Goal: Information Seeking & Learning: Learn about a topic

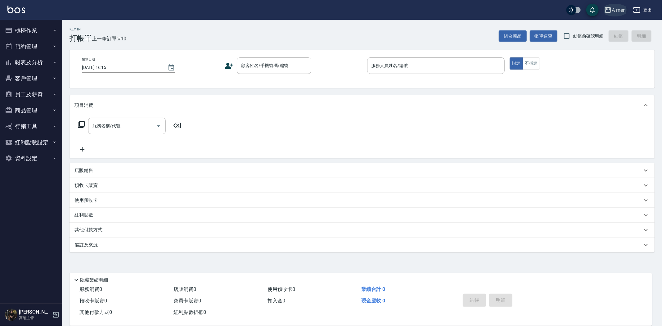
click at [605, 6] on icon "button" at bounding box center [607, 9] width 7 height 7
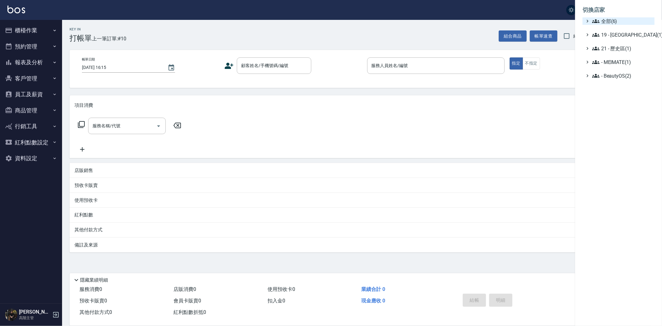
click at [602, 24] on span "全部(6)" at bounding box center [622, 20] width 60 height 7
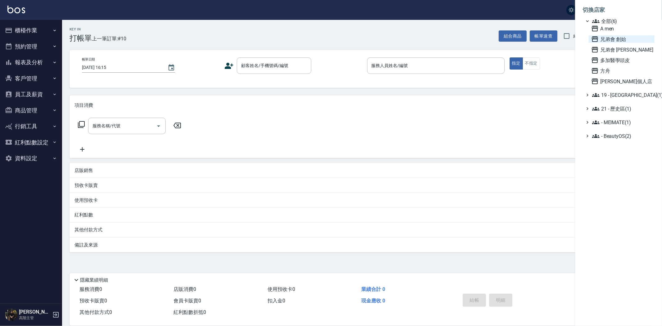
click at [610, 41] on span "兄弟會 創始" at bounding box center [621, 38] width 61 height 7
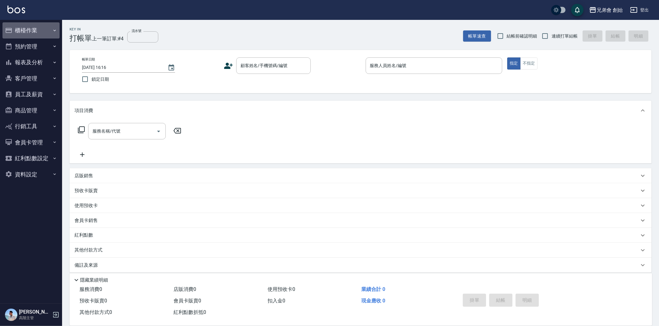
click at [25, 30] on button "櫃檯作業" at bounding box center [30, 30] width 57 height 16
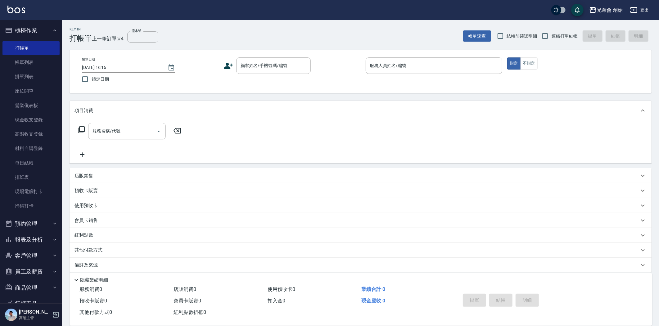
click at [26, 27] on button "櫃檯作業" at bounding box center [30, 30] width 57 height 16
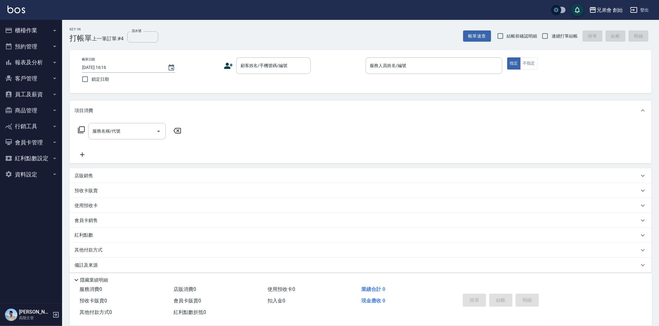
click at [25, 47] on button "預約管理" at bounding box center [30, 46] width 57 height 16
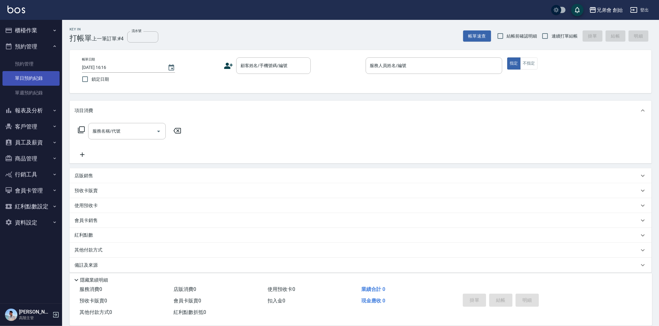
click at [39, 74] on link "單日預約紀錄" at bounding box center [30, 78] width 57 height 14
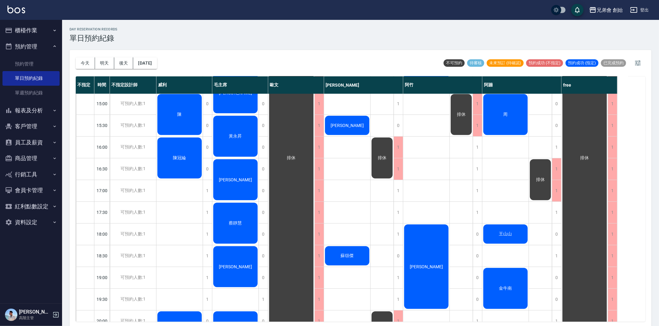
scroll to position [275, 0]
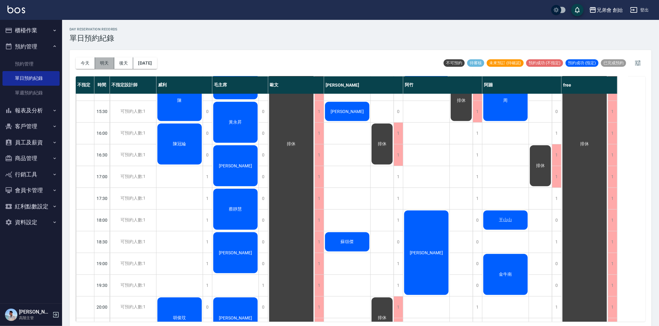
click at [106, 67] on button "明天" at bounding box center [104, 62] width 19 height 11
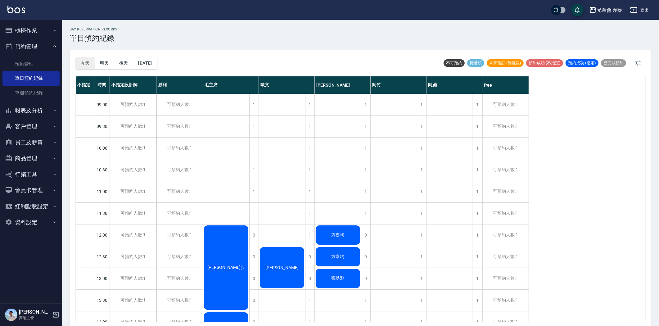
click at [88, 64] on button "今天" at bounding box center [85, 62] width 19 height 11
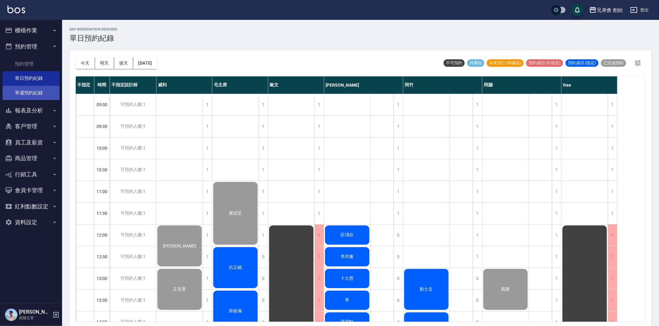
click at [35, 96] on link "單週預約紀錄" at bounding box center [30, 93] width 57 height 14
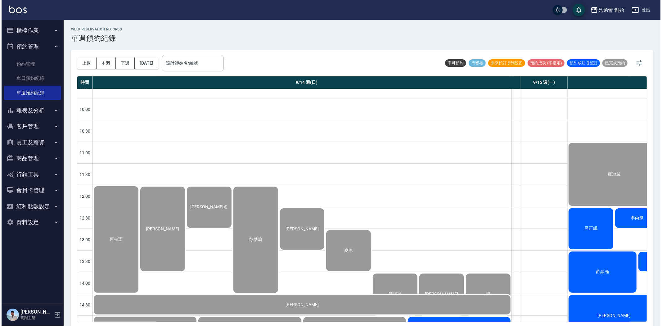
scroll to position [138, 0]
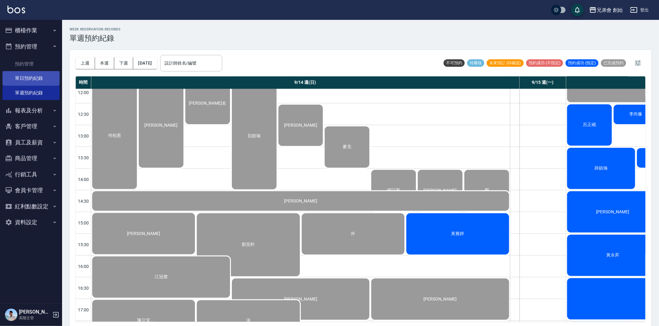
click at [15, 79] on link "單日預約紀錄" at bounding box center [30, 78] width 57 height 14
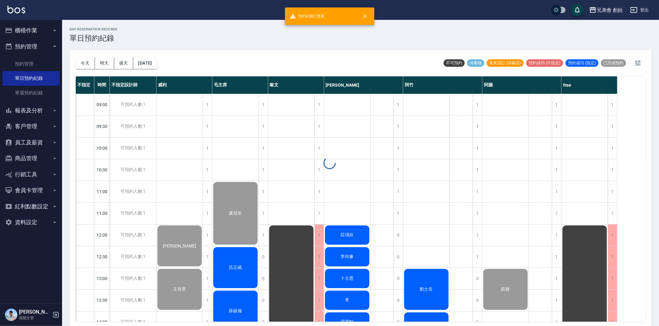
click at [33, 47] on button "預約管理" at bounding box center [30, 46] width 57 height 16
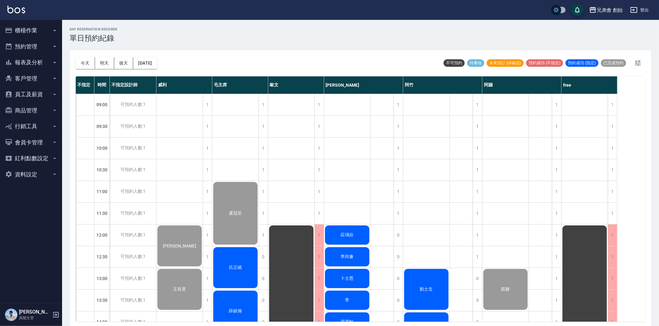
click at [29, 98] on button "員工及薪資" at bounding box center [30, 94] width 57 height 16
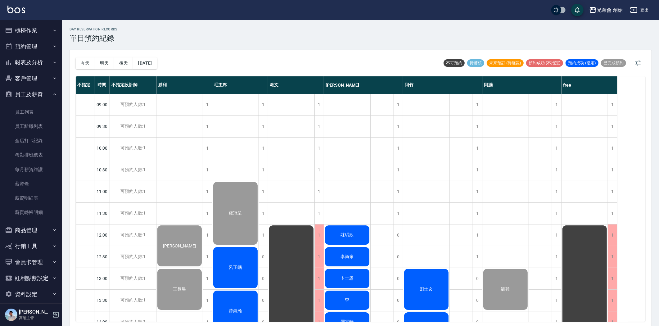
click at [29, 97] on button "員工及薪資" at bounding box center [30, 94] width 57 height 16
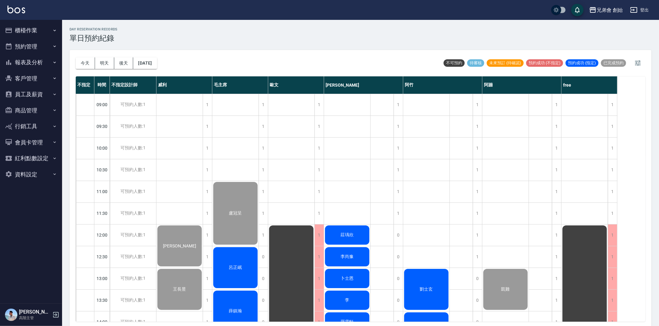
click at [17, 92] on button "員工及薪資" at bounding box center [30, 94] width 57 height 16
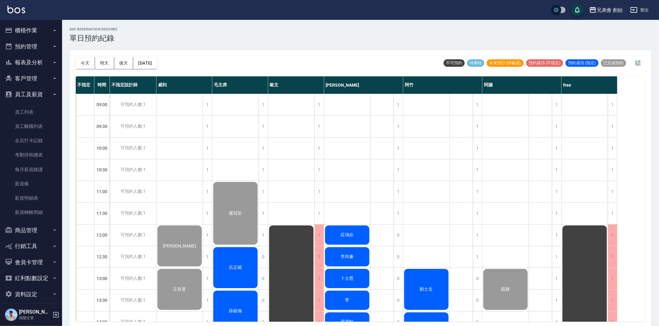
click at [43, 95] on button "員工及薪資" at bounding box center [30, 94] width 57 height 16
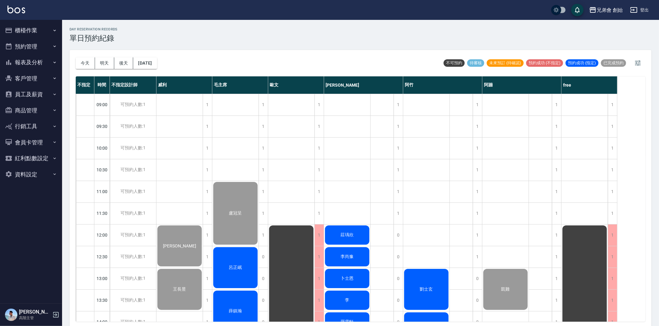
click at [38, 63] on button "報表及分析" at bounding box center [30, 62] width 57 height 16
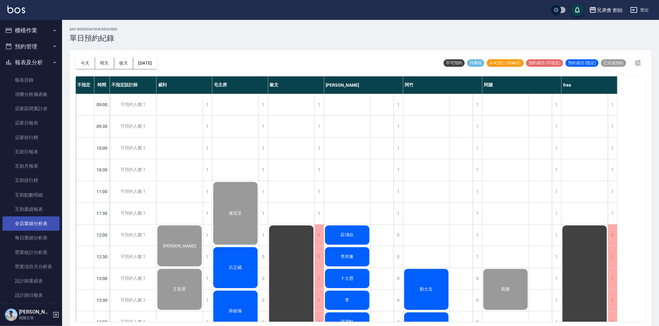
click at [31, 225] on link "全店業績分析表" at bounding box center [30, 223] width 57 height 14
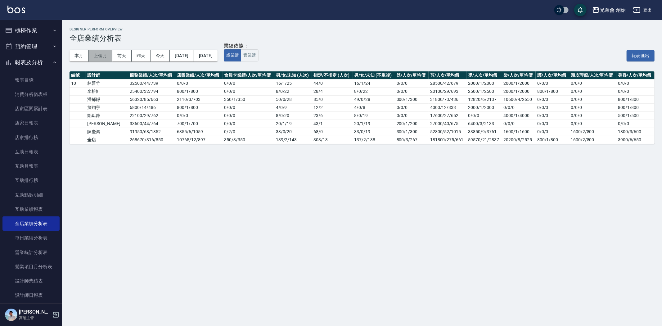
click at [105, 58] on button "上個月" at bounding box center [101, 55] width 24 height 11
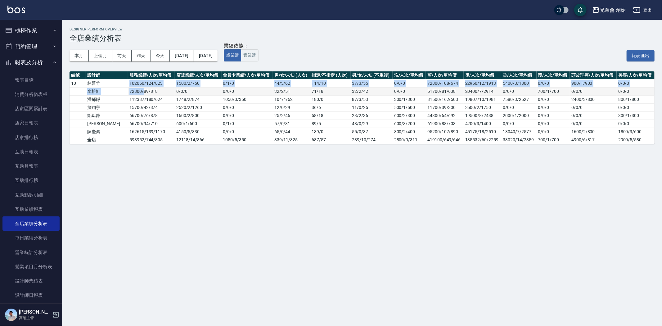
drag, startPoint x: 110, startPoint y: 85, endPoint x: 123, endPoint y: 87, distance: 12.9
click at [123, 87] on tbody "10 [PERSON_NAME]102050 / 124 / 823 1500 / 2 / 750 0 / 1 / 0 44 / 3 / 62 114 / 1…" at bounding box center [361, 111] width 585 height 65
click at [128, 87] on td "72800 / 89 / 818" at bounding box center [151, 91] width 47 height 8
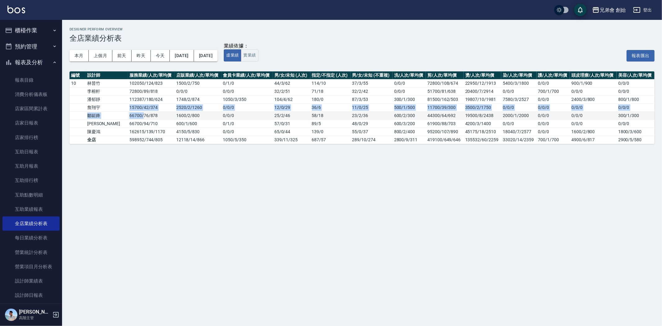
drag, startPoint x: 110, startPoint y: 110, endPoint x: 123, endPoint y: 116, distance: 14.5
click at [123, 116] on tbody "10 [PERSON_NAME]102050 / 124 / 823 1500 / 2 / 750 0 / 1 / 0 44 / 3 / 62 114 / 1…" at bounding box center [361, 111] width 585 height 65
click at [128, 116] on td "66700 / 76 / 878" at bounding box center [151, 115] width 47 height 8
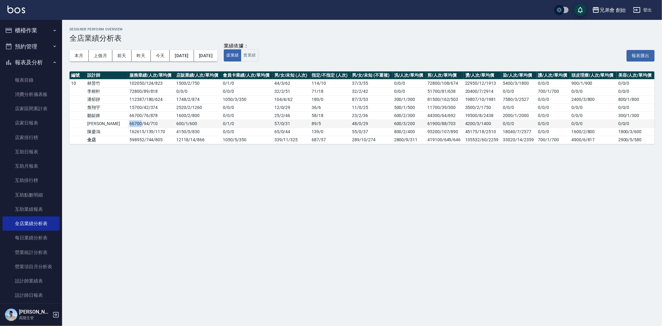
drag, startPoint x: 109, startPoint y: 125, endPoint x: 122, endPoint y: 127, distance: 12.2
click at [128, 127] on td "66700 / 94 / 710" at bounding box center [151, 123] width 47 height 8
click at [194, 53] on button "[DATE]" at bounding box center [182, 55] width 24 height 11
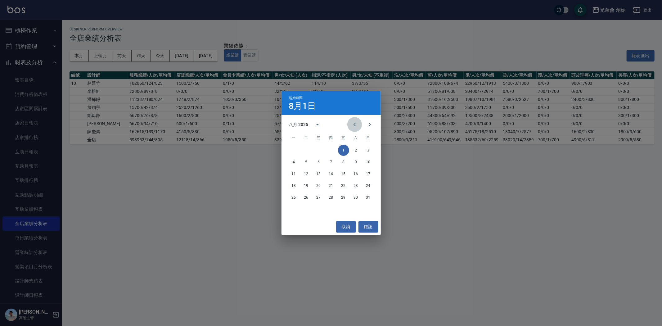
click at [357, 124] on icon "Previous month" at bounding box center [354, 124] width 7 height 7
click at [307, 150] on button "1" at bounding box center [306, 150] width 11 height 11
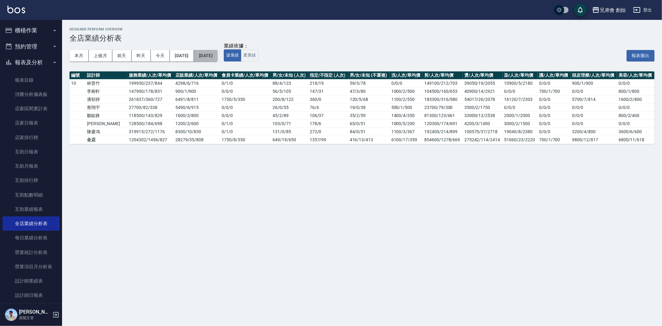
click at [217, 58] on button "[DATE]" at bounding box center [206, 55] width 24 height 11
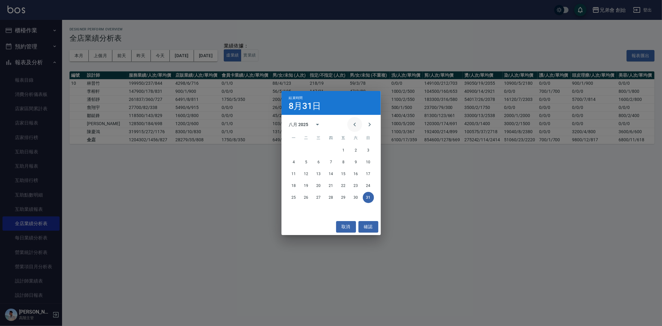
click at [355, 127] on icon "Previous month" at bounding box center [354, 124] width 7 height 7
click at [333, 200] on button "31" at bounding box center [330, 197] width 11 height 11
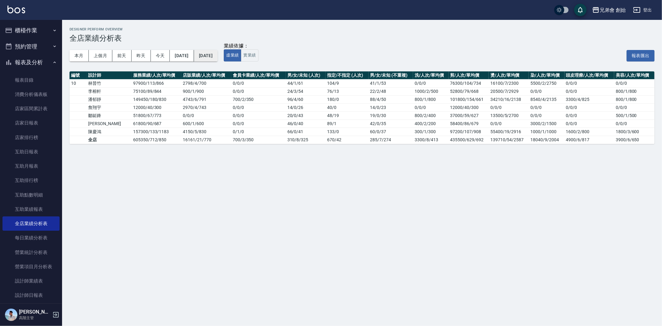
click at [217, 57] on button "[DATE]" at bounding box center [206, 55] width 24 height 11
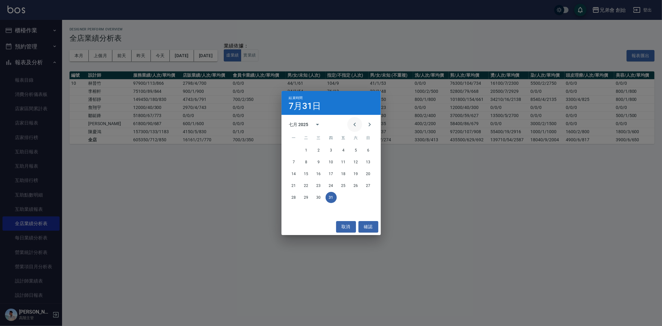
click at [356, 127] on icon "Previous month" at bounding box center [354, 124] width 7 height 7
click at [367, 151] on button "1" at bounding box center [368, 150] width 11 height 11
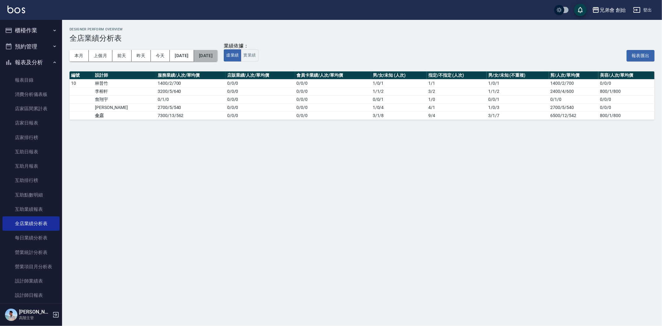
click at [217, 55] on button "[DATE]" at bounding box center [206, 55] width 24 height 11
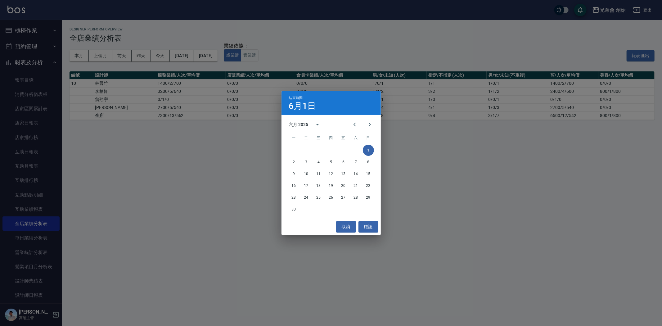
click at [299, 211] on div "30" at bounding box center [330, 208] width 99 height 11
click at [294, 210] on button "30" at bounding box center [293, 208] width 11 height 11
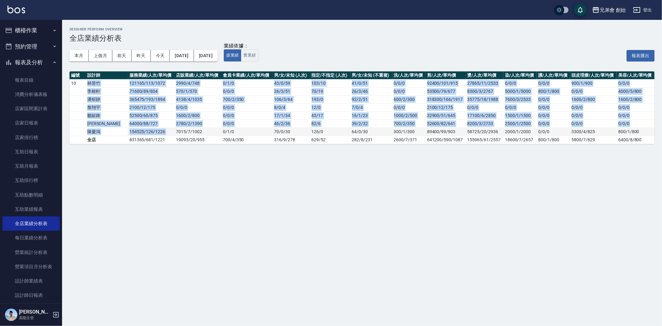
drag, startPoint x: 88, startPoint y: 84, endPoint x: 157, endPoint y: 129, distance: 82.8
click at [157, 129] on tbody "10 [PERSON_NAME]121165 / 113 / 1072 2990 / 4 / 748 0 / 1 / 0 43 / 0 / 59 103 / …" at bounding box center [361, 111] width 585 height 65
click at [174, 129] on td "7015 / 7 / 1002" at bounding box center [197, 131] width 47 height 8
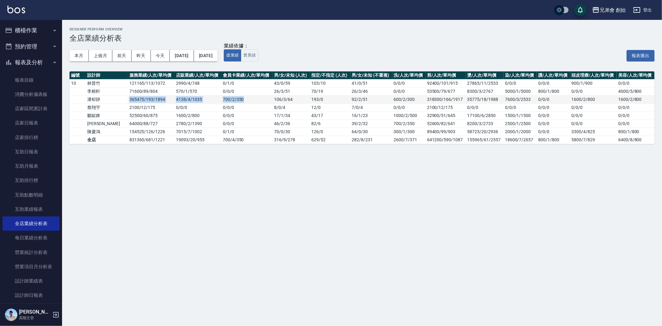
drag, startPoint x: 109, startPoint y: 100, endPoint x: 233, endPoint y: 99, distance: 124.1
click at [233, 99] on tr "潘郁靜 365475 / 193 / 1894 4138 / 4 / 1035 700 / 2 / 350 106 / 3 / 64 193 / 0 92 /…" at bounding box center [361, 99] width 585 height 8
click at [233, 99] on td "700 / 2 / 350" at bounding box center [246, 99] width 51 height 8
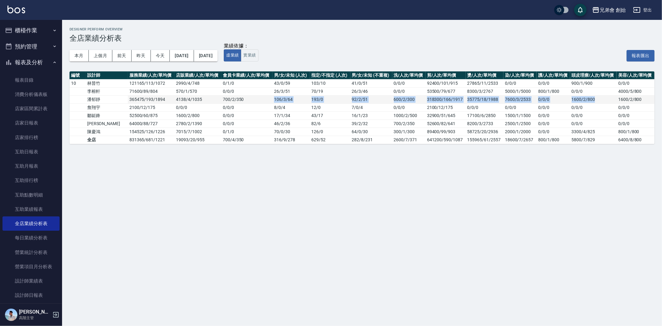
drag, startPoint x: 254, startPoint y: 99, endPoint x: 610, endPoint y: 99, distance: 356.4
click at [610, 99] on tr "潘郁靜 365475 / 193 / 1894 4138 / 4 / 1035 700 / 2 / 350 106 / 3 / 64 193 / 0 92 /…" at bounding box center [361, 99] width 585 height 8
click at [610, 99] on td "1600/2/800" at bounding box center [593, 99] width 47 height 8
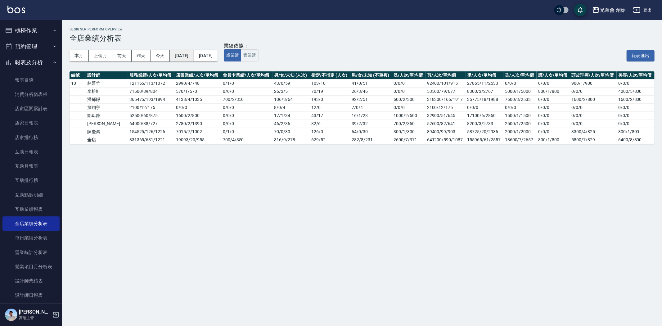
click at [190, 60] on button "[DATE]" at bounding box center [182, 55] width 24 height 11
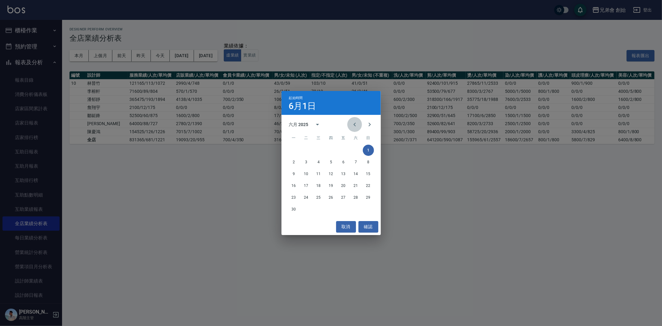
click at [352, 128] on button "Previous month" at bounding box center [354, 124] width 15 height 15
click at [330, 151] on button "1" at bounding box center [330, 150] width 11 height 11
click at [349, 125] on button "Previous month" at bounding box center [354, 124] width 15 height 15
click at [356, 198] on button "31" at bounding box center [355, 197] width 11 height 11
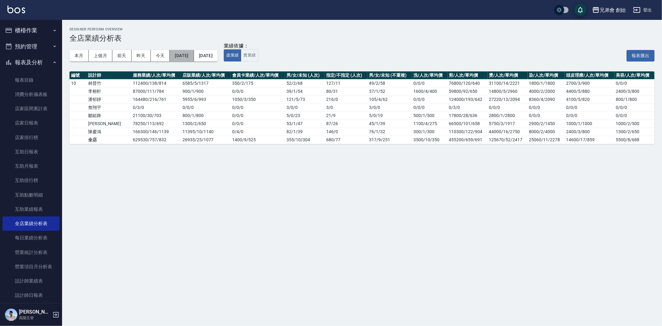
click at [194, 57] on button "[DATE]" at bounding box center [182, 55] width 24 height 11
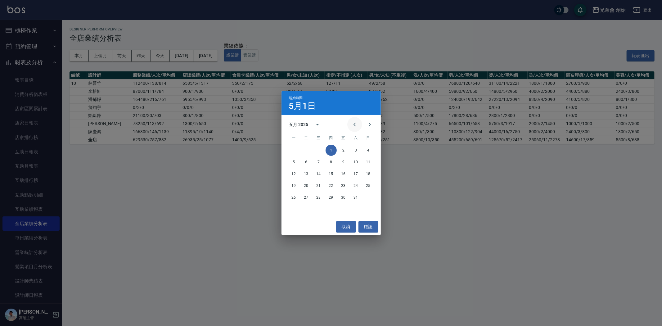
click at [351, 123] on icon "Previous month" at bounding box center [354, 124] width 7 height 7
click at [302, 151] on button "1" at bounding box center [306, 150] width 11 height 11
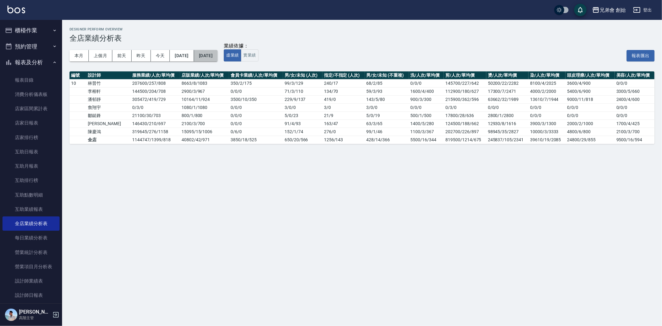
click at [217, 58] on button "[DATE]" at bounding box center [206, 55] width 24 height 11
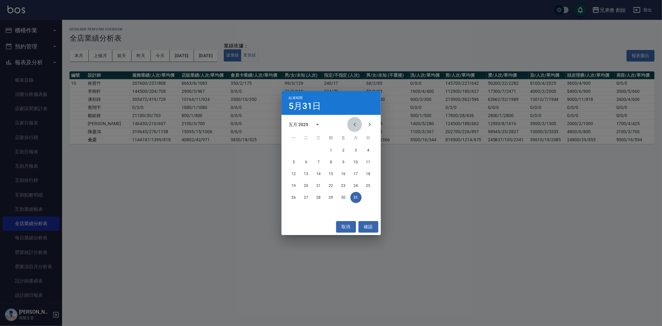
click at [355, 125] on icon "Previous month" at bounding box center [354, 124] width 7 height 7
click at [317, 196] on button "30" at bounding box center [318, 197] width 11 height 11
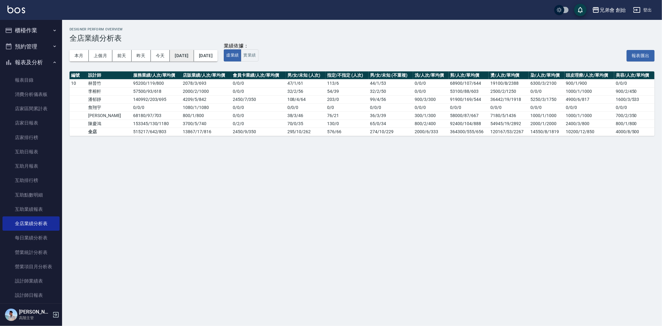
click at [194, 59] on button "[DATE]" at bounding box center [182, 55] width 24 height 11
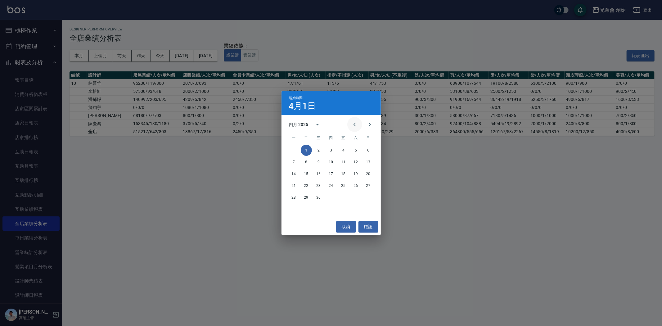
click at [353, 124] on icon "Previous month" at bounding box center [354, 124] width 7 height 7
click at [354, 153] on button "1" at bounding box center [355, 150] width 11 height 11
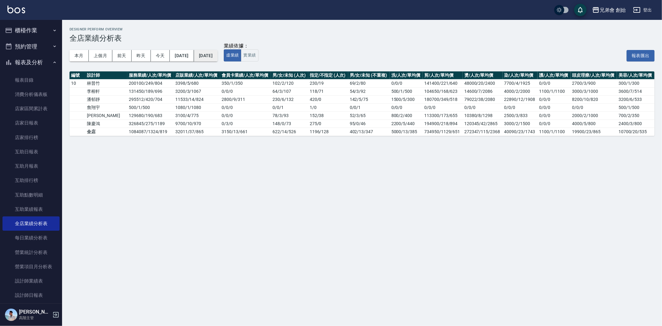
click at [217, 61] on button "[DATE]" at bounding box center [206, 55] width 24 height 11
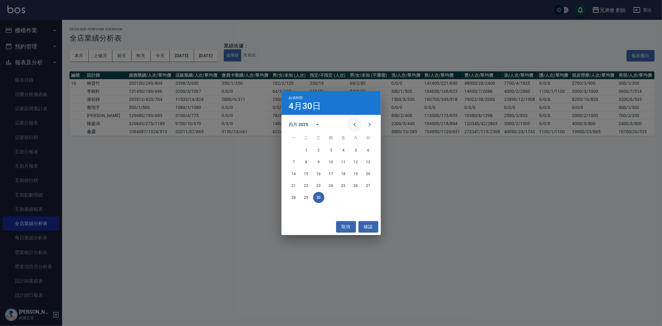
click at [353, 127] on icon "Previous month" at bounding box center [354, 124] width 7 height 7
click at [294, 208] on button "31" at bounding box center [293, 208] width 11 height 11
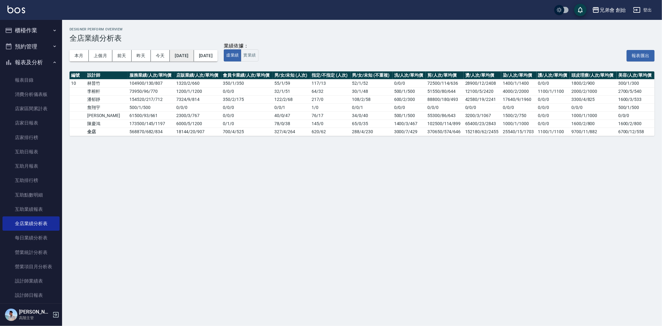
click at [194, 51] on button "[DATE]" at bounding box center [182, 55] width 24 height 11
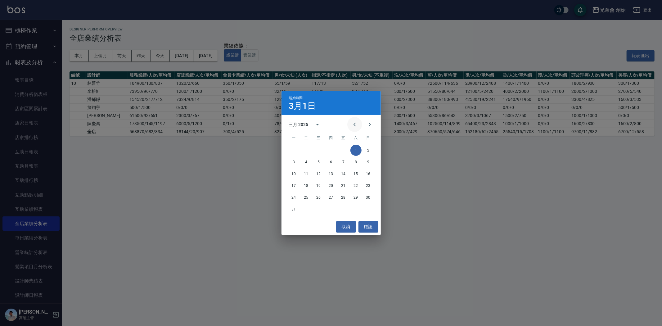
click at [351, 123] on icon "Previous month" at bounding box center [354, 124] width 7 height 7
click at [352, 152] on button "1" at bounding box center [355, 150] width 11 height 11
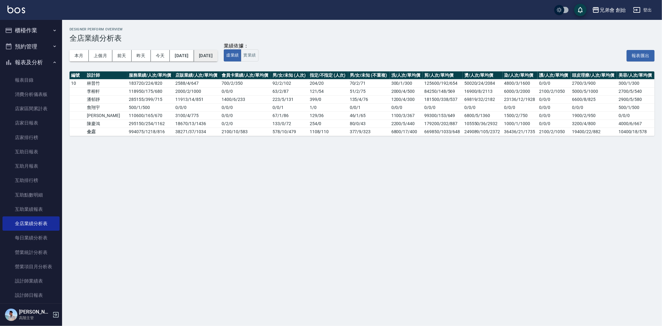
click at [215, 55] on button "[DATE]" at bounding box center [206, 55] width 24 height 11
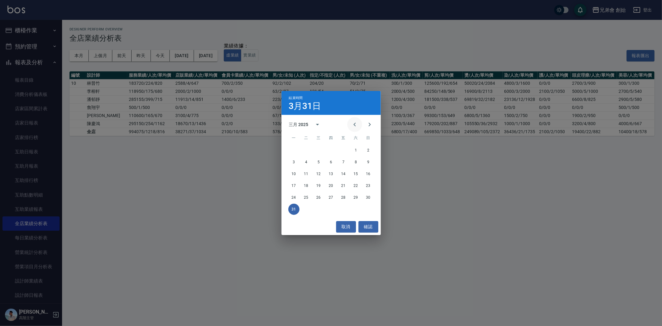
drag, startPoint x: 354, startPoint y: 122, endPoint x: 354, endPoint y: 125, distance: 3.7
click at [354, 122] on icon "Previous month" at bounding box center [354, 124] width 7 height 7
click at [343, 198] on button "28" at bounding box center [343, 197] width 11 height 11
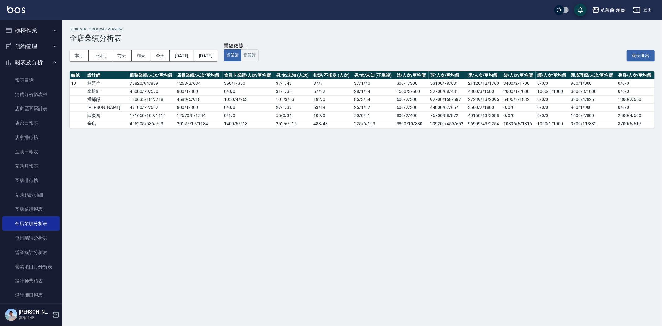
click at [199, 62] on div "本月 上個月 [DATE] [DATE] [DATE] [DATE] [DATE]" at bounding box center [143, 55] width 148 height 26
click at [199, 61] on div "本月 上個月 [DATE] [DATE] [DATE] [DATE] [DATE]" at bounding box center [143, 55] width 148 height 26
click at [194, 59] on button "[DATE]" at bounding box center [182, 55] width 24 height 11
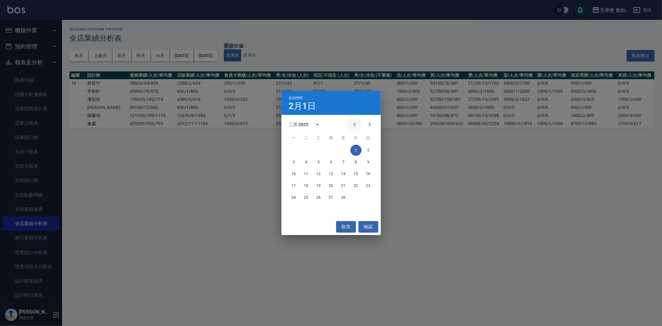
click at [356, 128] on button "Previous month" at bounding box center [354, 124] width 15 height 15
click at [321, 150] on button "1" at bounding box center [318, 150] width 11 height 11
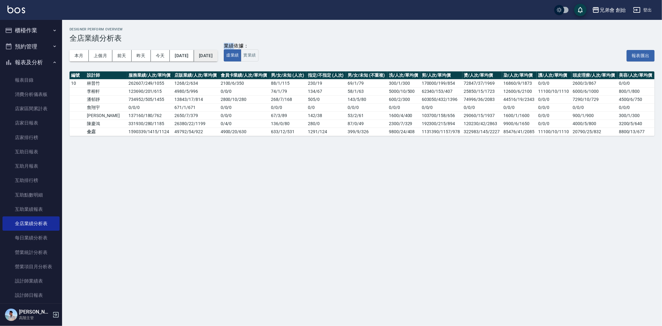
click at [217, 58] on button "[DATE]" at bounding box center [206, 55] width 24 height 11
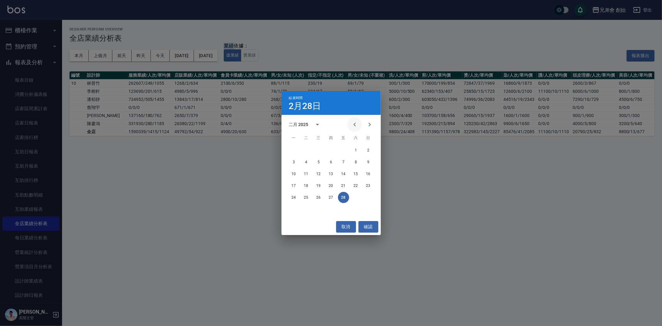
click at [351, 128] on button "Previous month" at bounding box center [354, 124] width 15 height 15
click at [341, 198] on button "31" at bounding box center [343, 197] width 11 height 11
